Goal: Book appointment/travel/reservation

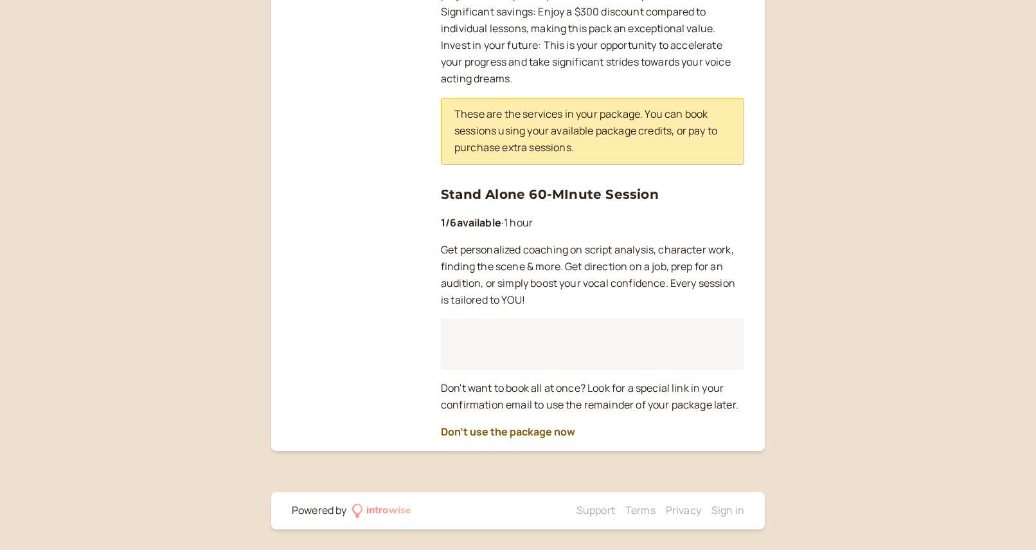
scroll to position [461, 0]
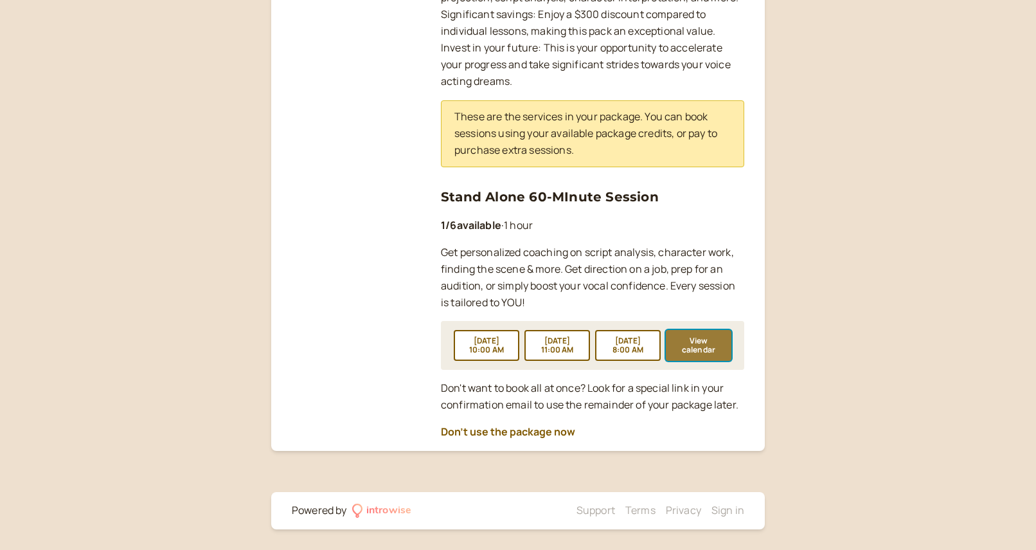
click at [715, 359] on button "View calendar" at bounding box center [699, 345] width 66 height 31
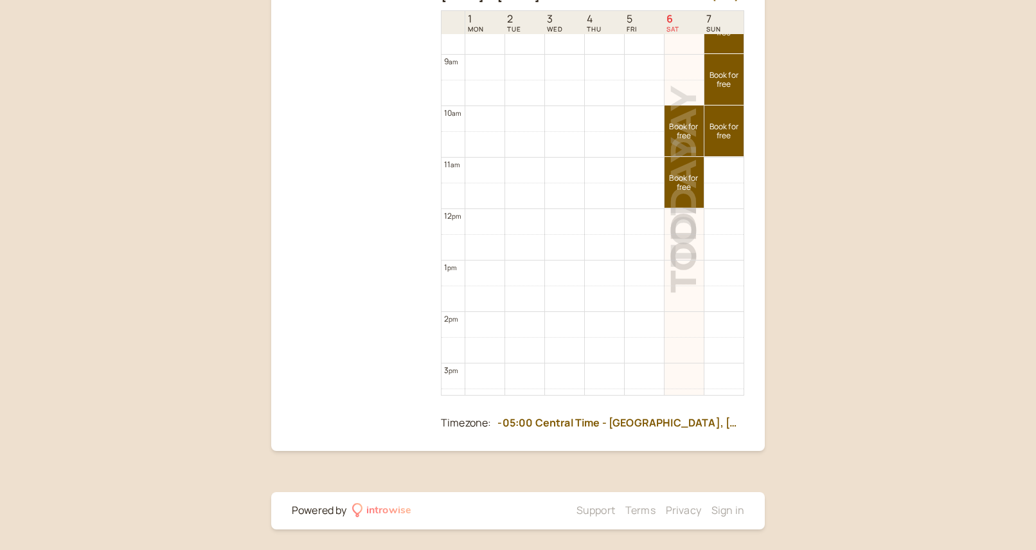
scroll to position [442, 0]
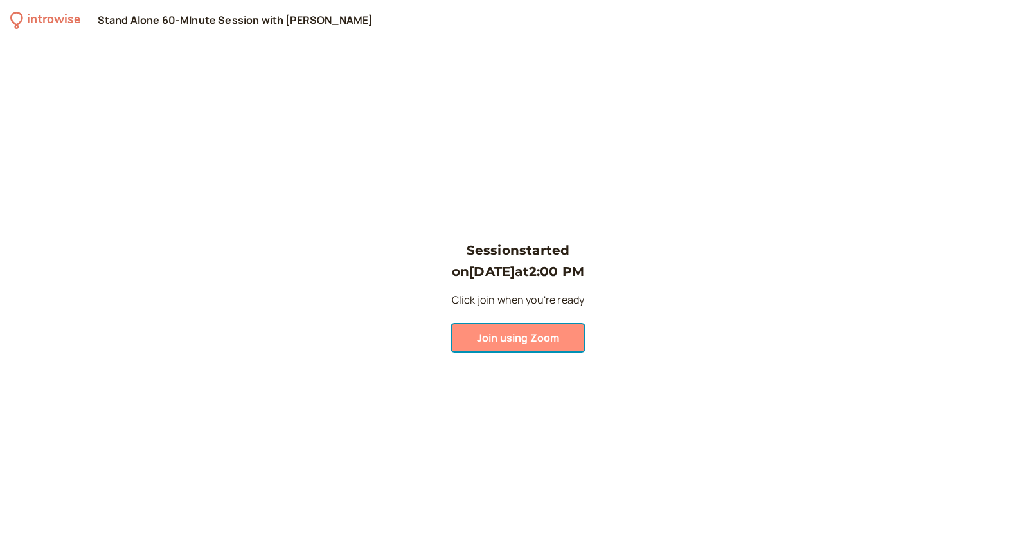
click at [554, 345] on button "Join using Zoom" at bounding box center [518, 337] width 132 height 27
